Goal: Transaction & Acquisition: Download file/media

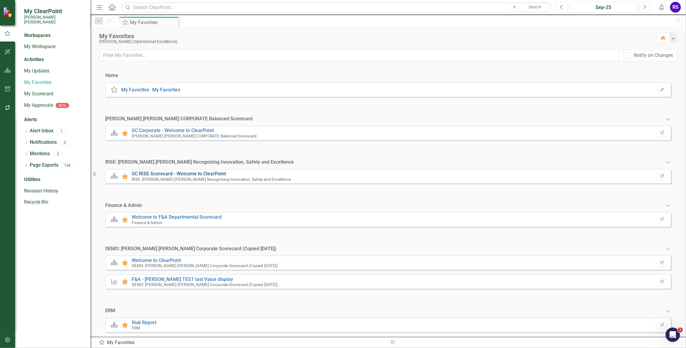
click at [168, 172] on link "SC RISE Scorecard - Welcome to ClearPoint" at bounding box center [179, 174] width 94 height 6
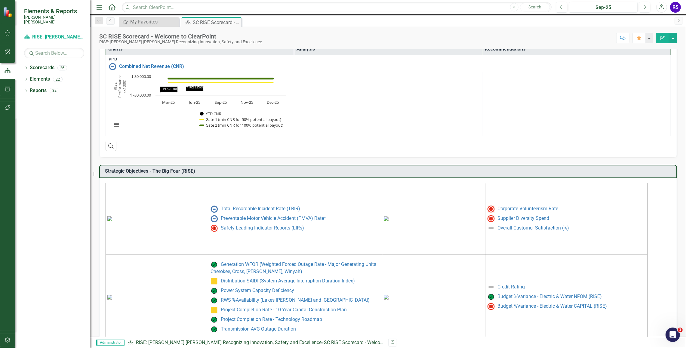
scroll to position [168, 0]
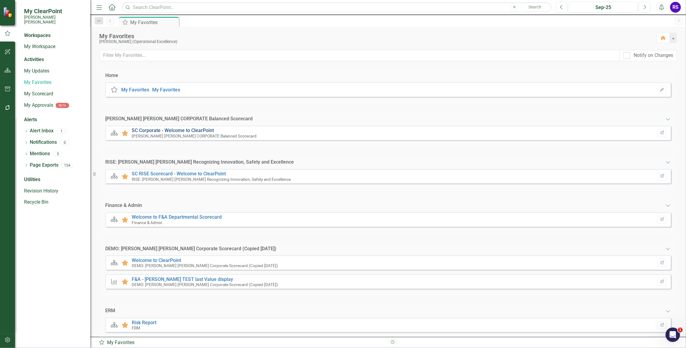
click at [182, 128] on link "SC Corporate - Welcome to ClearPoint" at bounding box center [173, 131] width 82 height 6
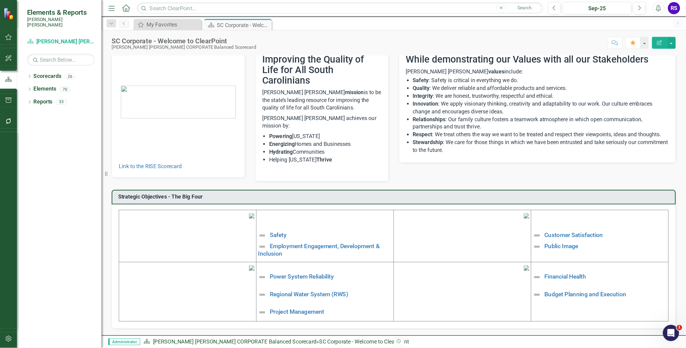
scroll to position [26, 0]
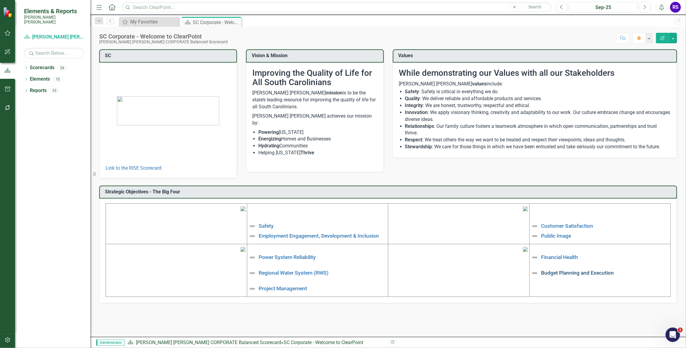
click at [574, 276] on link "Budget Planning and Execution" at bounding box center [578, 273] width 73 height 6
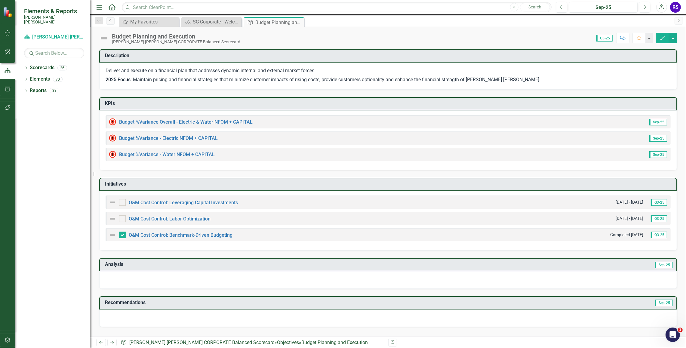
click at [418, 330] on div "Description Deliver and execute on a financial plan that addresses dynamic inte…" at bounding box center [388, 187] width 596 height 291
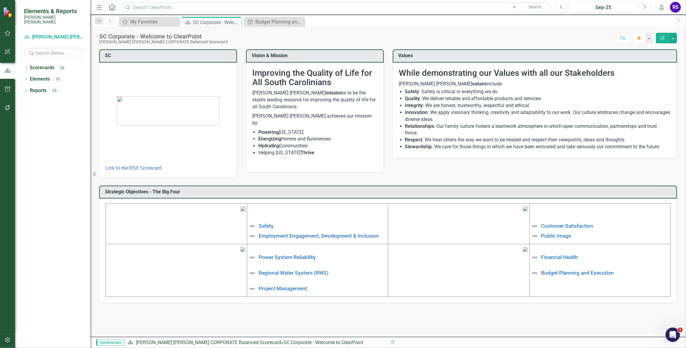
scroll to position [26, 0]
click at [556, 260] on link "Financial Health" at bounding box center [560, 257] width 37 height 6
click at [282, 20] on div "Financial Health" at bounding box center [275, 22] width 40 height 8
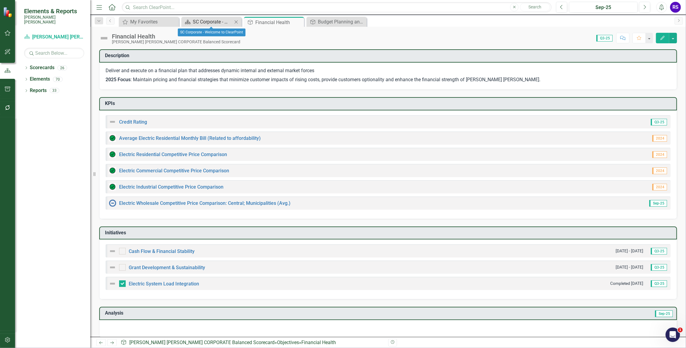
click at [212, 20] on div "SC Corporate - Welcome to ClearPoint" at bounding box center [213, 22] width 40 height 8
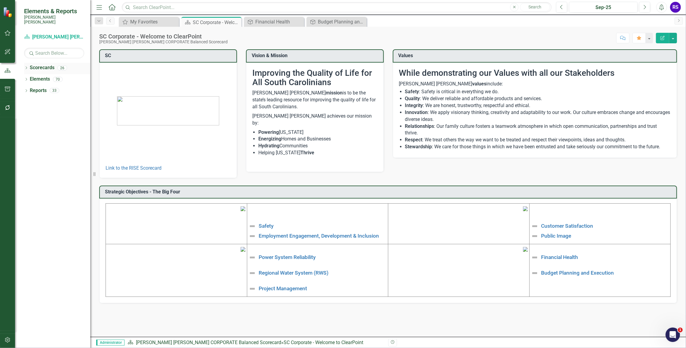
click at [26, 67] on icon "Dropdown" at bounding box center [26, 68] width 4 height 3
click at [29, 77] on icon "Dropdown" at bounding box center [29, 79] width 5 height 4
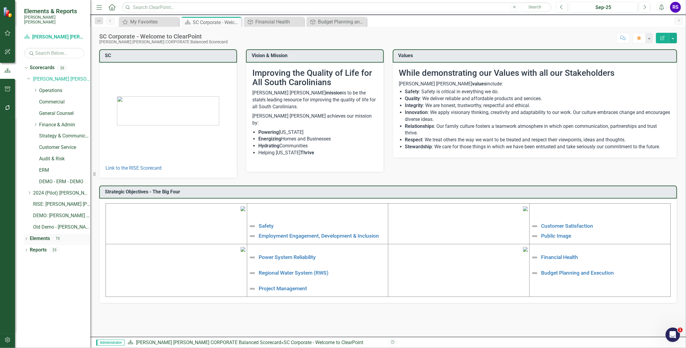
click at [26, 238] on icon "Dropdown" at bounding box center [26, 239] width 4 height 3
click at [28, 260] on icon "Dropdown" at bounding box center [29, 261] width 4 height 3
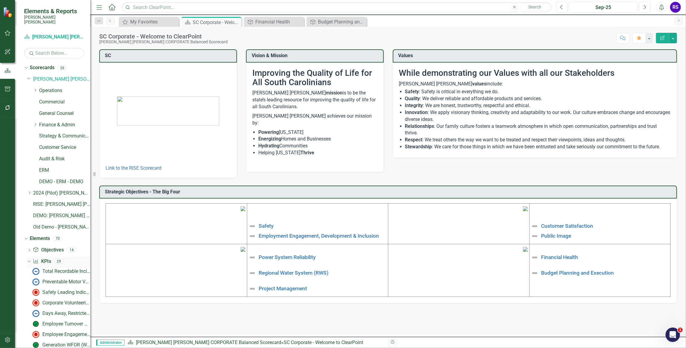
click at [45, 258] on link "KPI KPIs" at bounding box center [42, 261] width 18 height 7
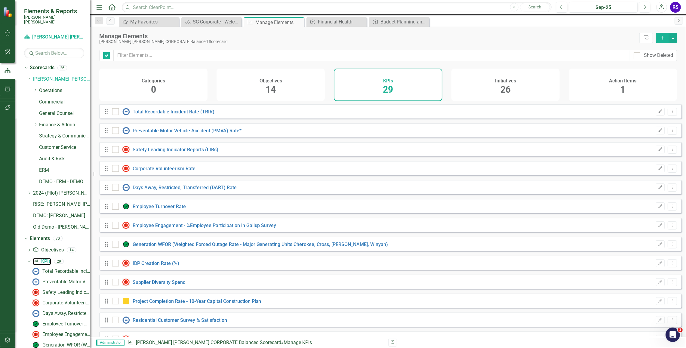
checkbox input "false"
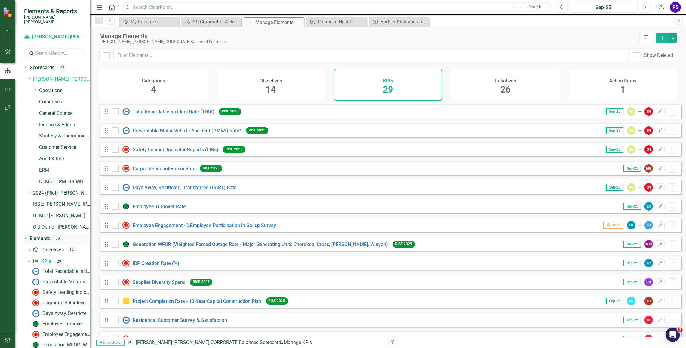
click at [24, 236] on icon "Dropdown" at bounding box center [25, 238] width 3 height 4
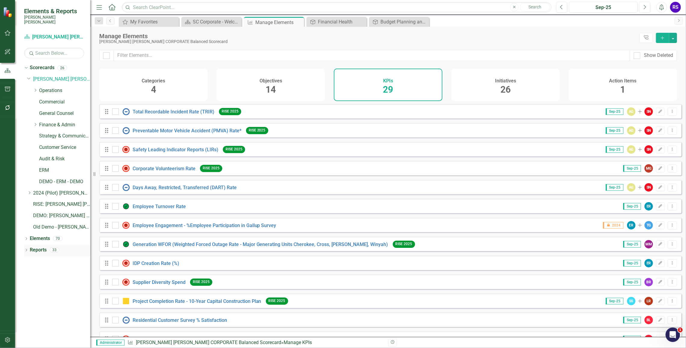
click at [24, 249] on icon "Dropdown" at bounding box center [26, 250] width 4 height 3
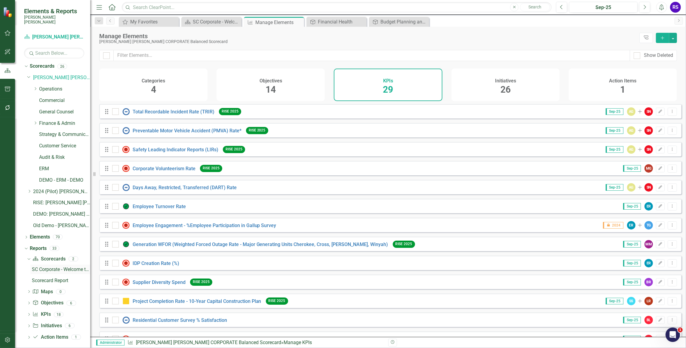
click at [58, 267] on div "SC Corporate - Welcome to ClearPoint" at bounding box center [61, 269] width 58 height 5
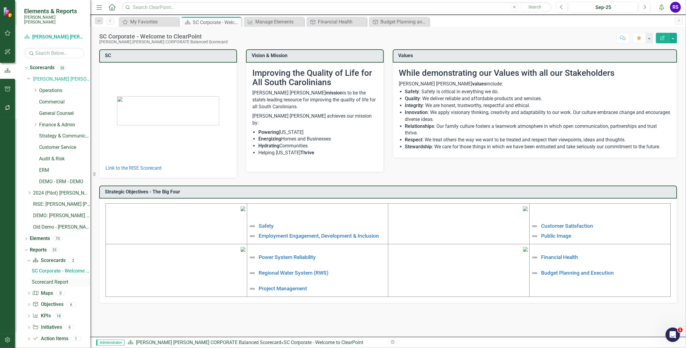
click at [52, 280] on div "Scorecard Report" at bounding box center [61, 282] width 58 height 5
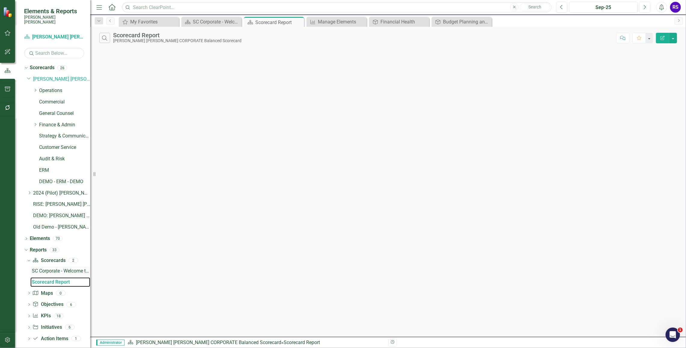
scroll to position [2, 0]
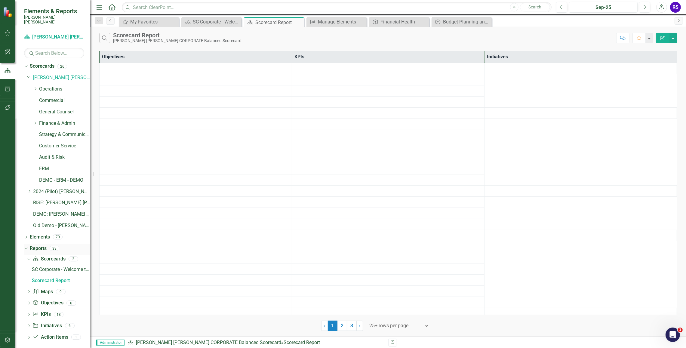
click at [40, 245] on link "Reports" at bounding box center [38, 248] width 17 height 7
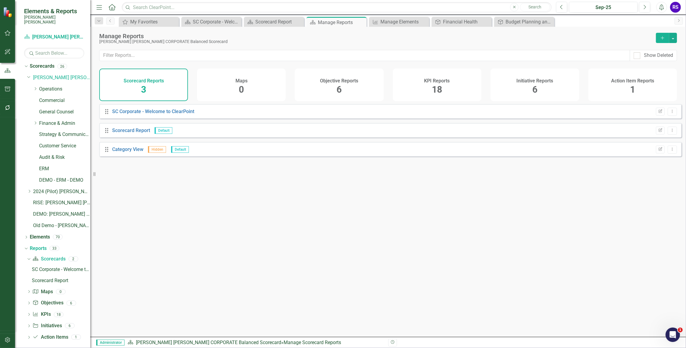
click at [295, 215] on div "Drag SC Corporate - Welcome to ClearPoint Edit Report Dropdown Menu Drag Scorec…" at bounding box center [388, 218] width 596 height 228
click at [131, 133] on link "Scorecard Report" at bounding box center [131, 131] width 38 height 6
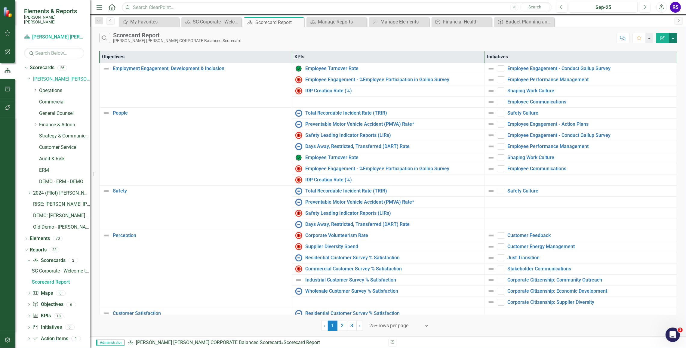
click at [674, 37] on button "button" at bounding box center [674, 38] width 8 height 11
click at [655, 74] on link "Excel Export to Excel" at bounding box center [654, 72] width 48 height 11
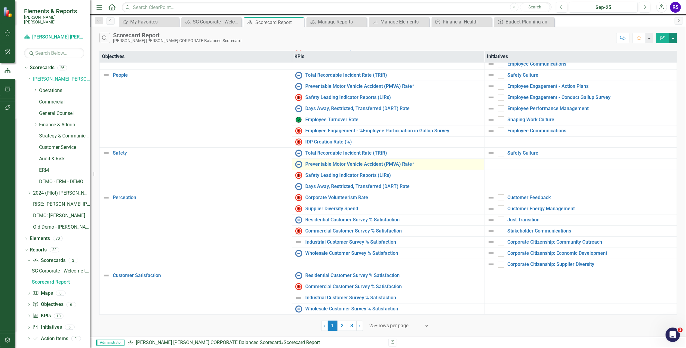
scroll to position [39, 0]
click at [676, 39] on button "button" at bounding box center [674, 38] width 8 height 11
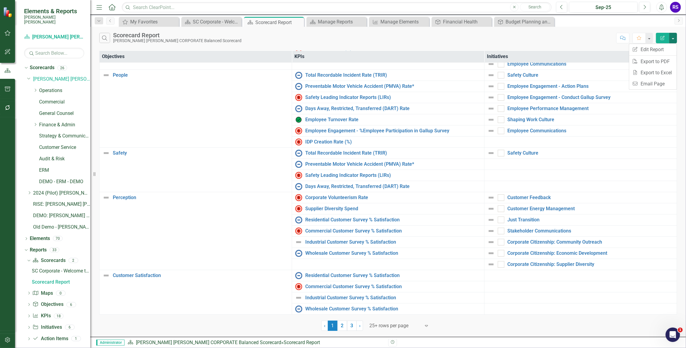
click at [682, 51] on div "Objectives KPIs Initiatives Employment Engagement, Development & Inclusion Link…" at bounding box center [388, 190] width 596 height 282
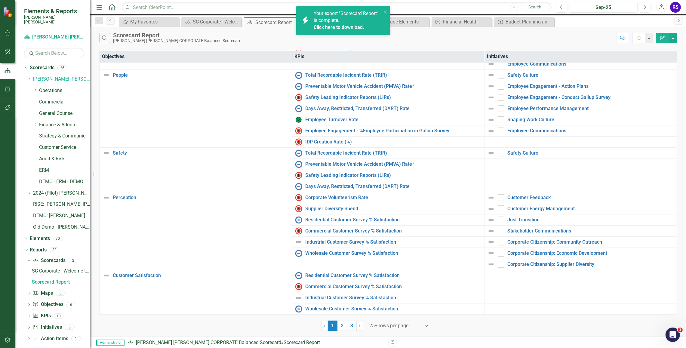
click at [336, 25] on link "Click here to download." at bounding box center [339, 27] width 51 height 6
